Goal: Information Seeking & Learning: Learn about a topic

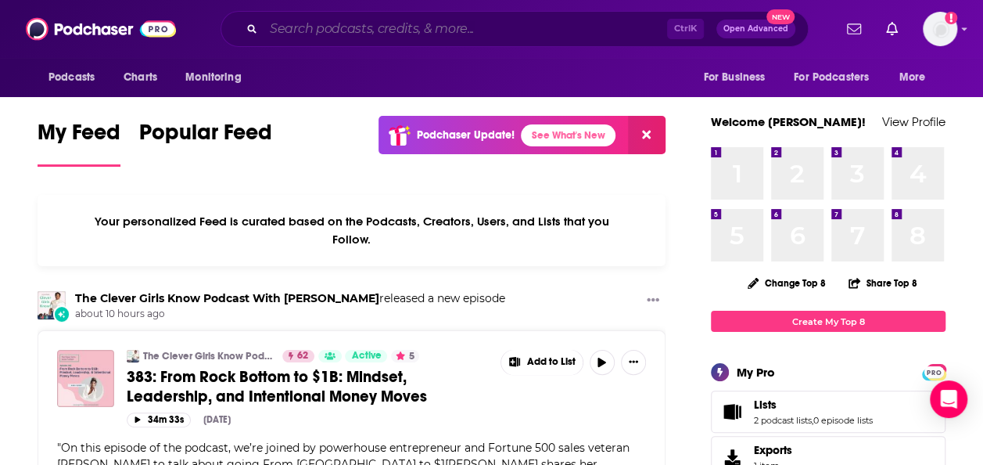
click at [300, 21] on input "Search podcasts, credits, & more..." at bounding box center [466, 28] width 404 height 25
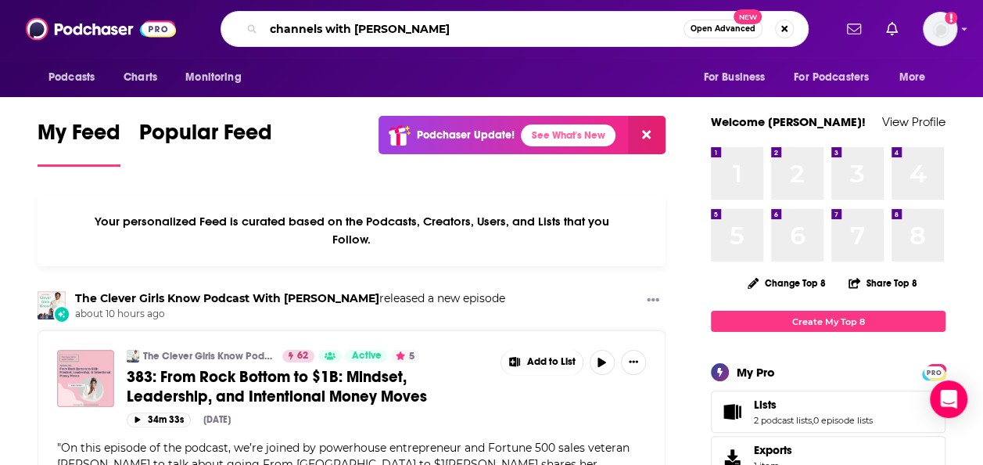
type input "channels with [PERSON_NAME]"
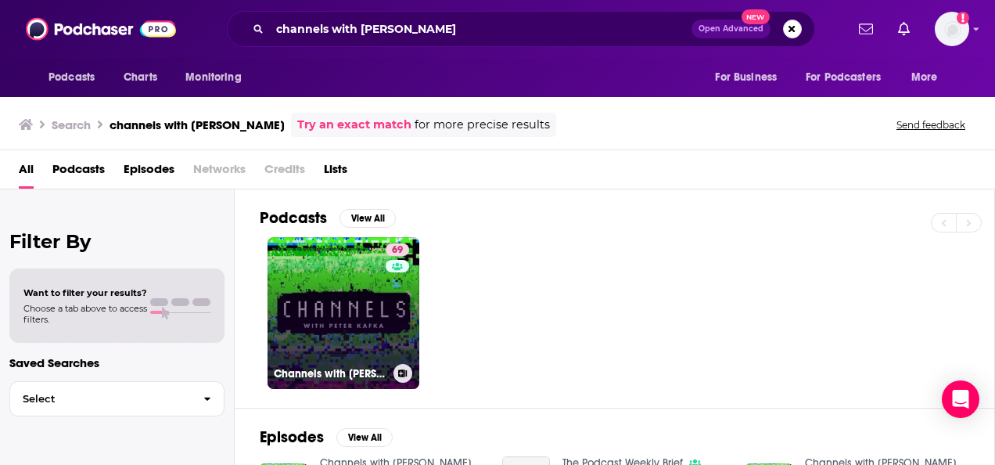
click at [302, 336] on link "69 Channels with [PERSON_NAME]" at bounding box center [344, 313] width 152 height 152
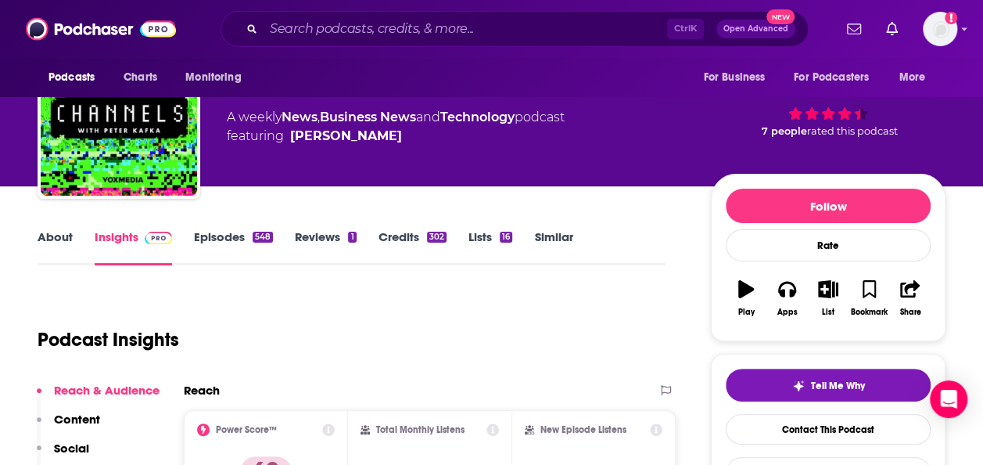
scroll to position [34, 0]
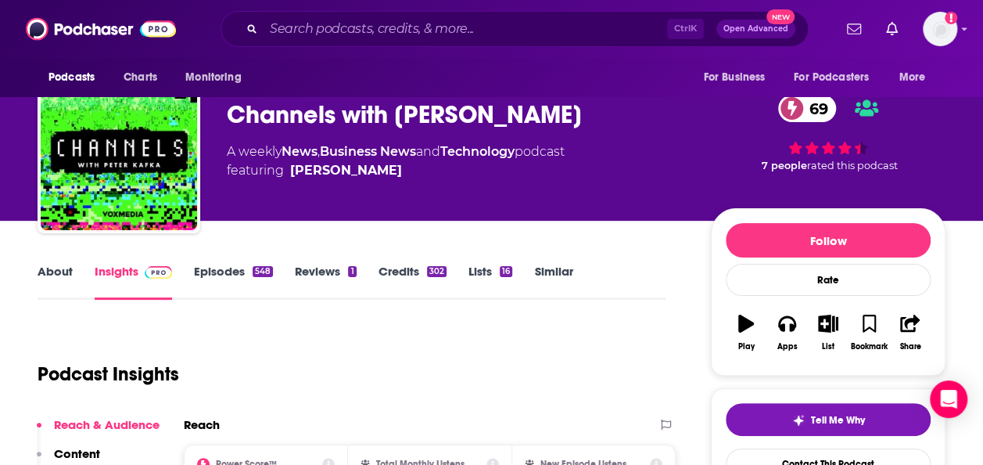
click at [53, 268] on link "About" at bounding box center [55, 282] width 35 height 36
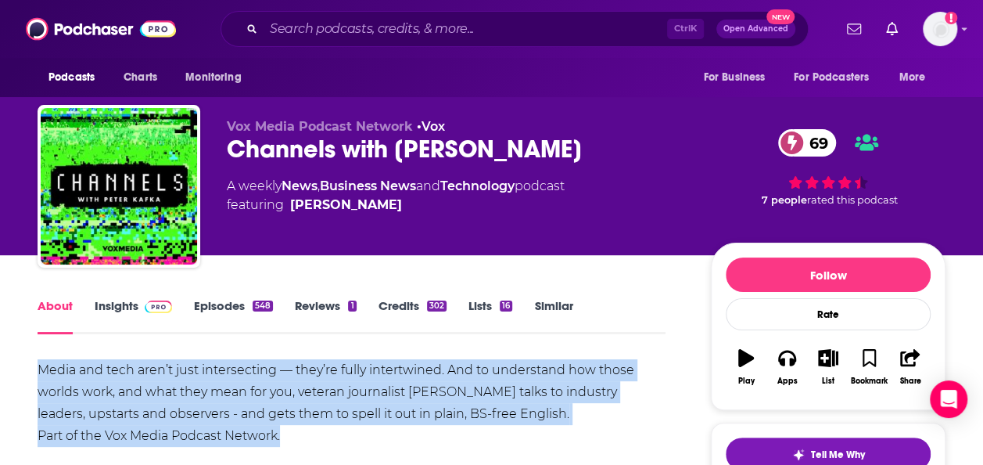
drag, startPoint x: 37, startPoint y: 364, endPoint x: 308, endPoint y: 438, distance: 281.4
click at [372, 394] on div "Media and tech aren’t just intersecting — they’re fully intertwined. And to und…" at bounding box center [352, 403] width 628 height 88
click at [215, 310] on link "Episodes 548" at bounding box center [233, 316] width 79 height 36
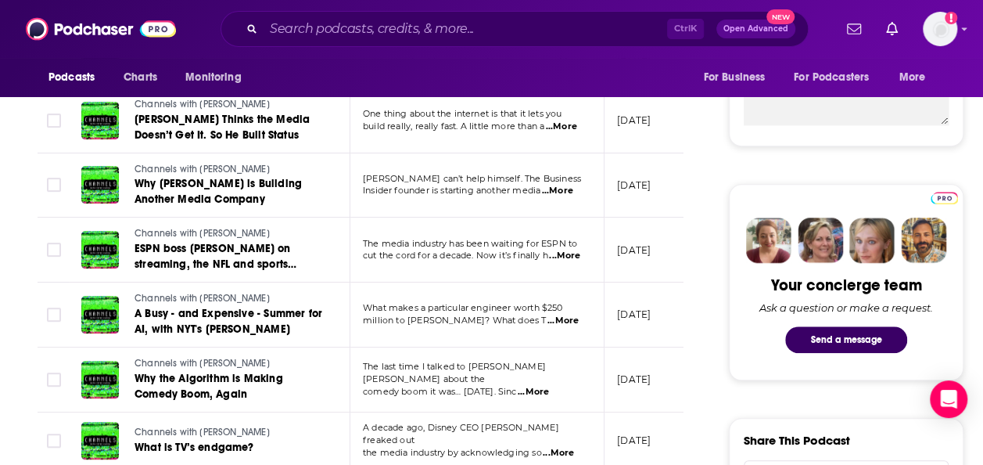
scroll to position [626, 0]
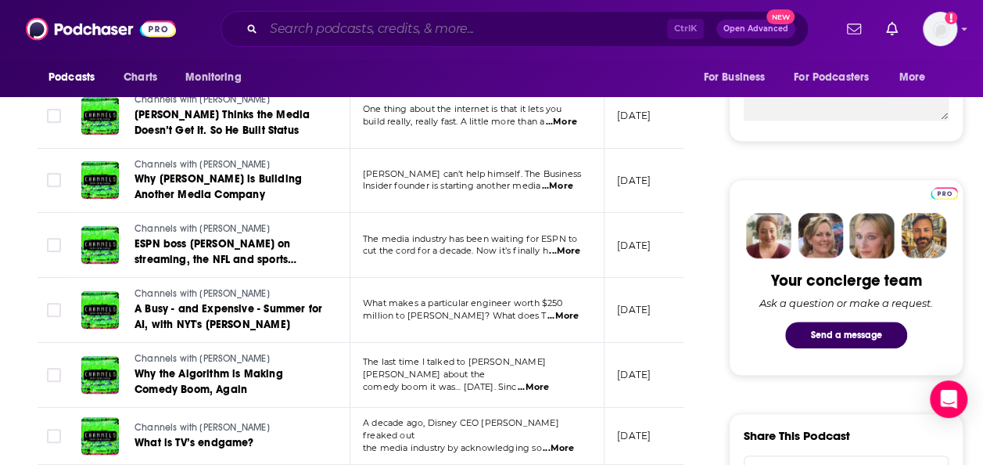
click at [600, 26] on input "Search podcasts, credits, & more..." at bounding box center [466, 28] width 404 height 25
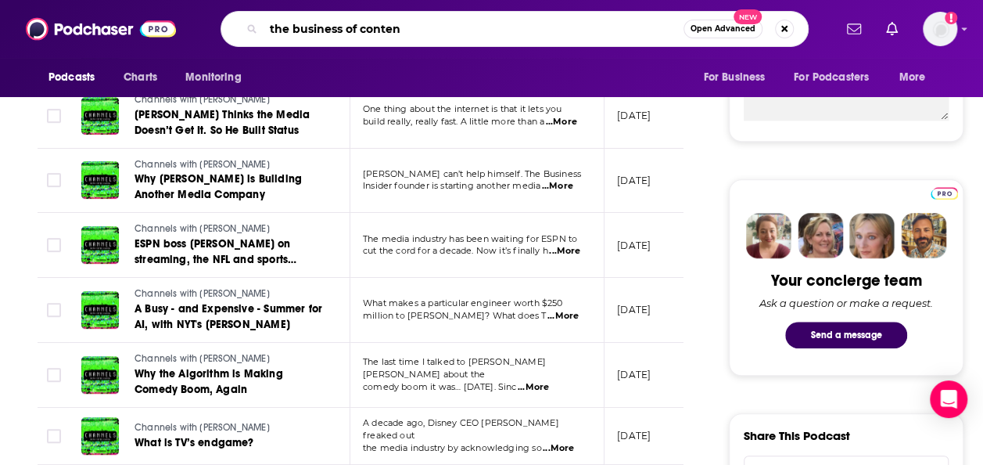
type input "the business of content"
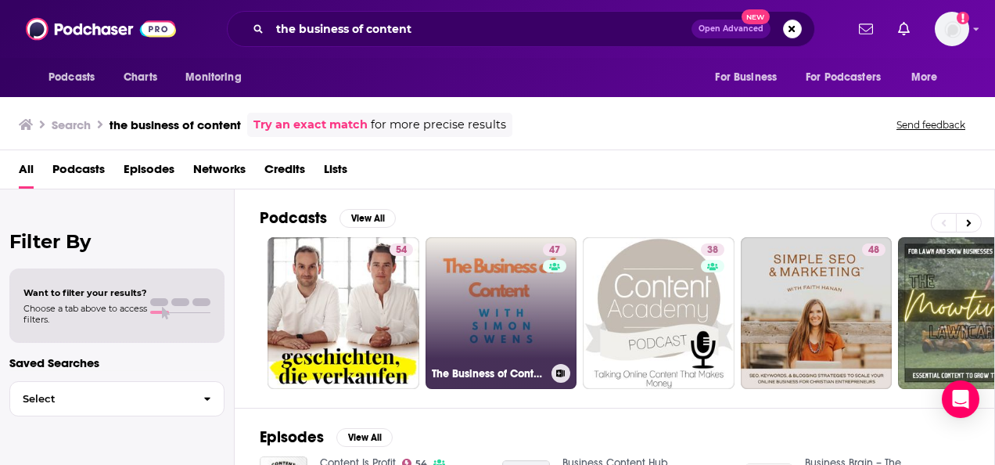
click at [445, 325] on link "47 The Business of Content with [PERSON_NAME]" at bounding box center [501, 313] width 152 height 152
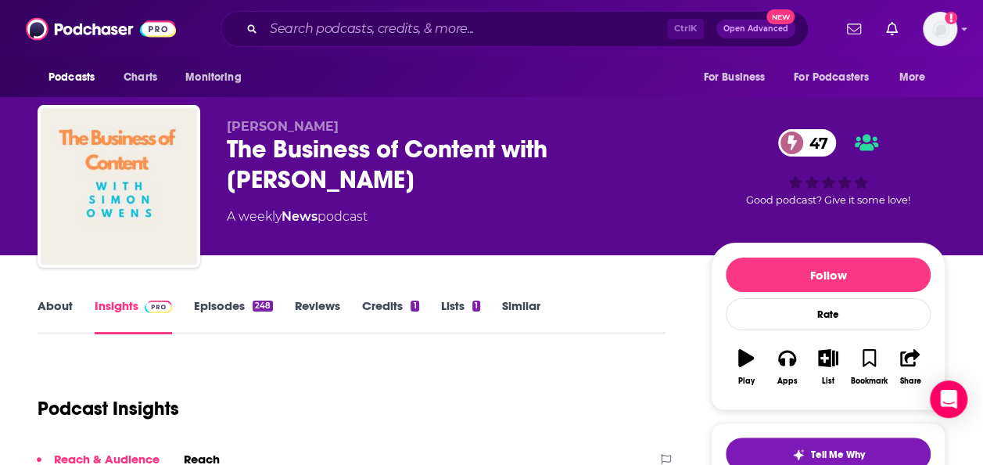
click at [56, 306] on link "About" at bounding box center [55, 316] width 35 height 36
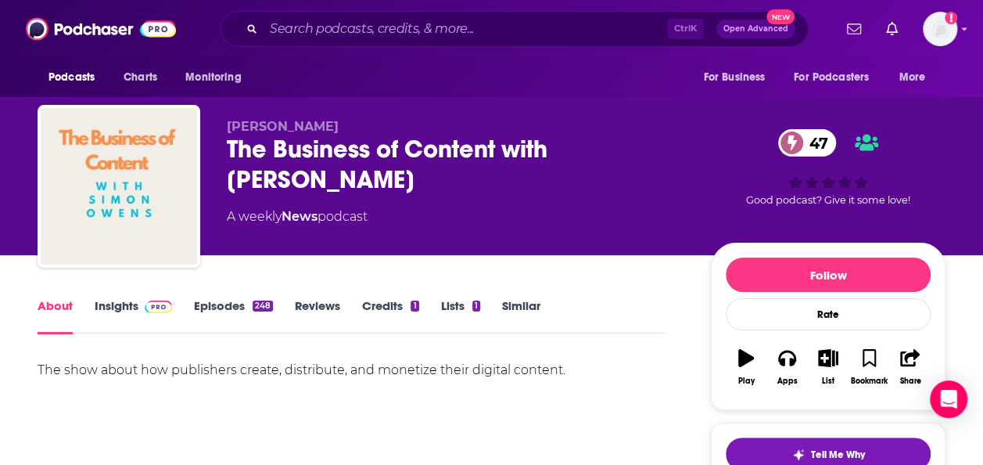
click at [89, 361] on div "The show about how publishers create, distribute, and monetize their digital co…" at bounding box center [352, 370] width 628 height 22
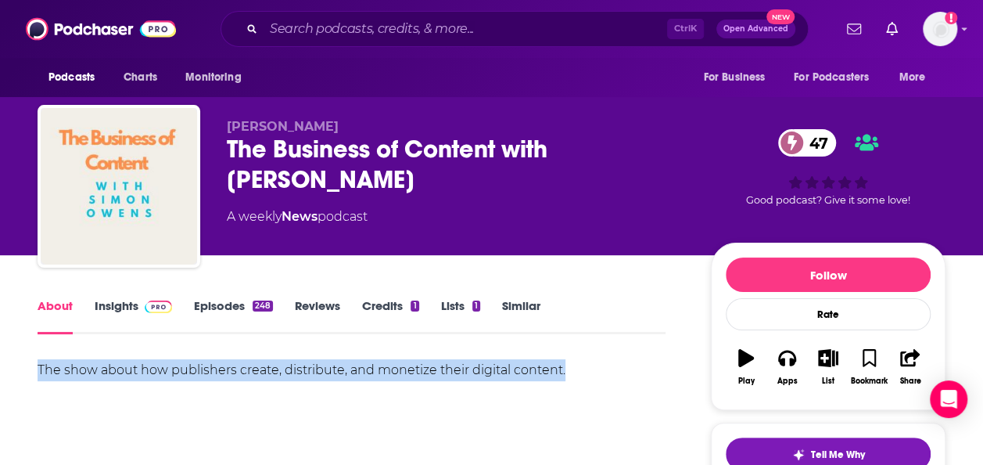
click at [89, 361] on div "The show about how publishers create, distribute, and monetize their digital co…" at bounding box center [352, 370] width 628 height 22
copy div "The show about how publishers create, distribute, and monetize their digital co…"
click at [246, 303] on link "Episodes 248" at bounding box center [233, 316] width 79 height 36
